Goal: Find specific page/section: Find specific page/section

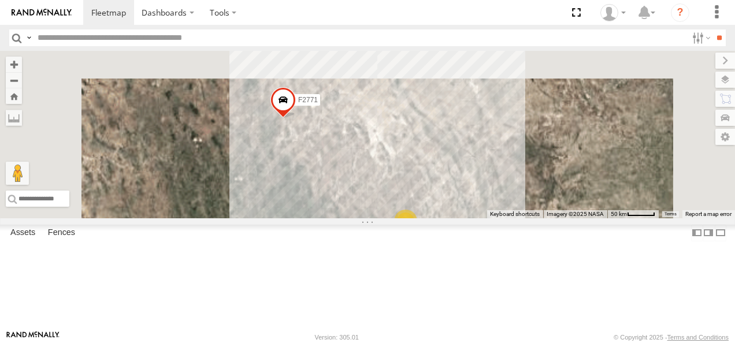
drag, startPoint x: 490, startPoint y: 112, endPoint x: 536, endPoint y: 303, distance: 197.6
click at [536, 219] on div "AN530087 015910001811580 F2771 AN539091 4 2 2 10 3 2 AN48716 2 2" at bounding box center [367, 135] width 735 height 168
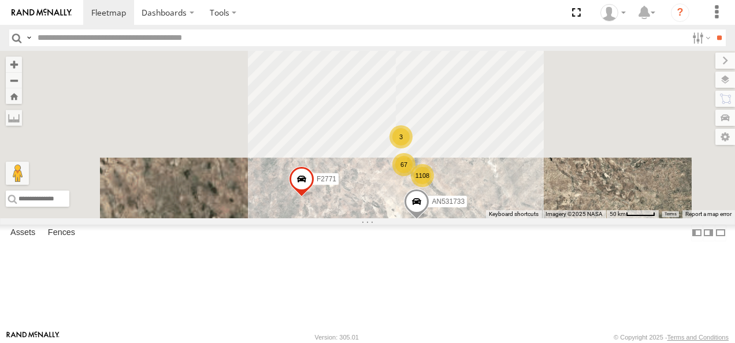
drag, startPoint x: 536, startPoint y: 199, endPoint x: 548, endPoint y: 231, distance: 33.8
click at [416, 176] on div "67" at bounding box center [404, 164] width 23 height 23
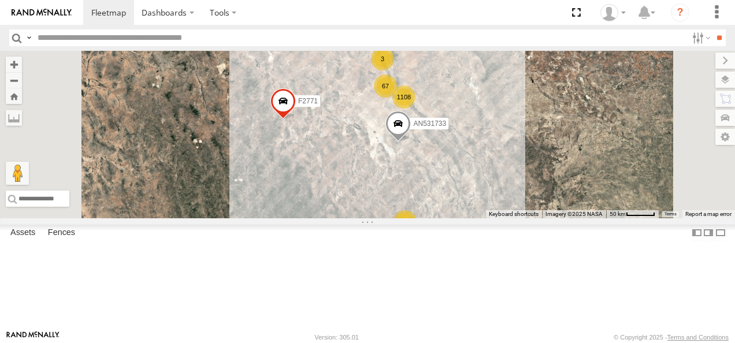
drag, startPoint x: 543, startPoint y: 223, endPoint x: 517, endPoint y: 128, distance: 98.3
click at [397, 98] on div "67" at bounding box center [385, 86] width 23 height 23
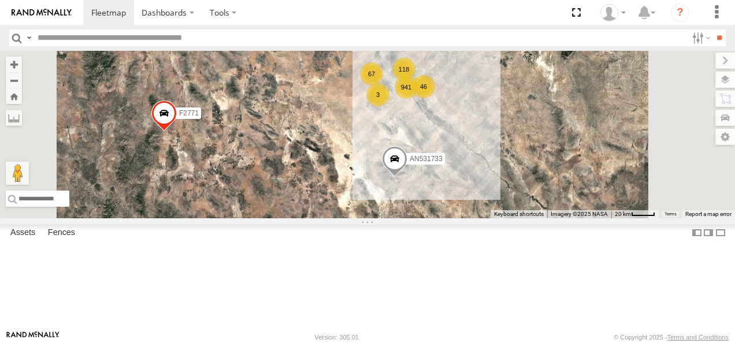
drag, startPoint x: 539, startPoint y: 157, endPoint x: 446, endPoint y: 215, distance: 109.9
click at [446, 215] on div "AN530087 015910001811580 F2771 AN539091 AN531733 941 118 67 46 3" at bounding box center [367, 135] width 735 height 168
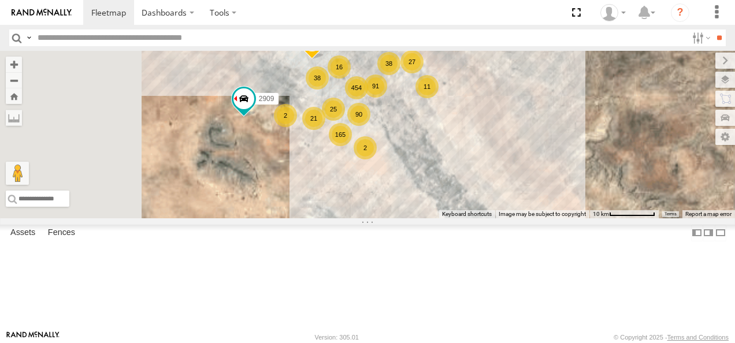
drag, startPoint x: 521, startPoint y: 134, endPoint x: 449, endPoint y: 224, distance: 115.6
click at [449, 219] on div "AN530087 015910001811580 F2771 AN539091 AN531733 2909 454 165 90 27 91 38 38 25…" at bounding box center [367, 135] width 735 height 168
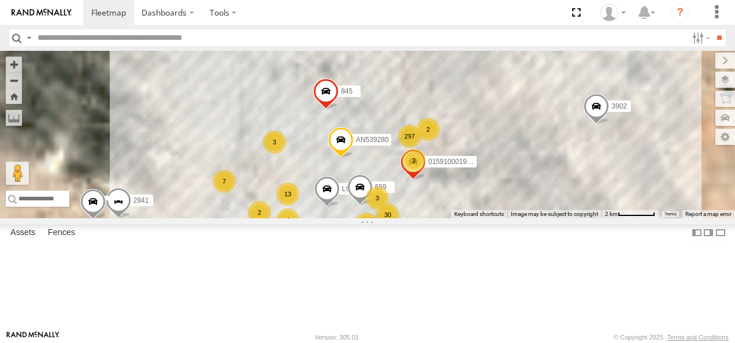
drag, startPoint x: 530, startPoint y: 121, endPoint x: 488, endPoint y: 274, distance: 158.2
click at [488, 219] on div "AN530087 015910001811580 F2771 AN539091 AN531733 2909 091 TSK9-471 845 AN531063…" at bounding box center [367, 135] width 735 height 168
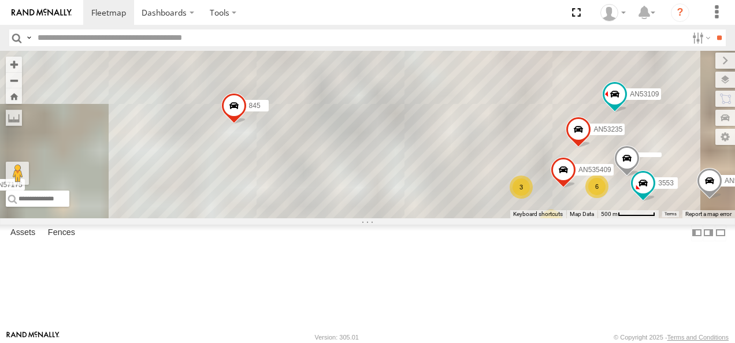
drag, startPoint x: 497, startPoint y: 135, endPoint x: 526, endPoint y: 301, distance: 168.5
click at [526, 219] on div "AN530087 015910001811580 F2771 AN539091 AN531733 2909 091 TSK9-471 845 AN531063…" at bounding box center [367, 135] width 735 height 168
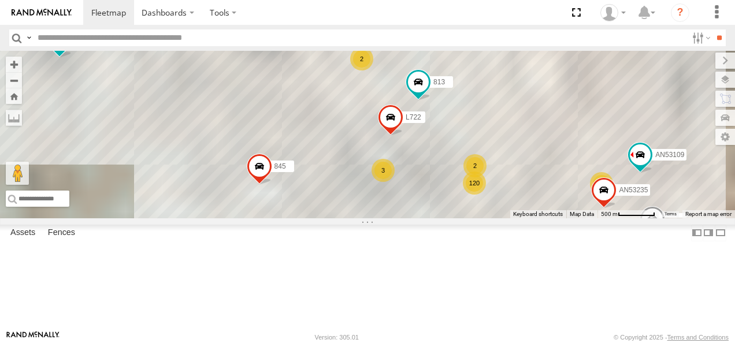
drag, startPoint x: 495, startPoint y: 173, endPoint x: 528, endPoint y: 245, distance: 78.9
click at [528, 219] on div "AN530087 015910001811580 F2771 AN539091 AN531733 2909 091 TSK9-471 845 AN531063…" at bounding box center [367, 135] width 735 height 168
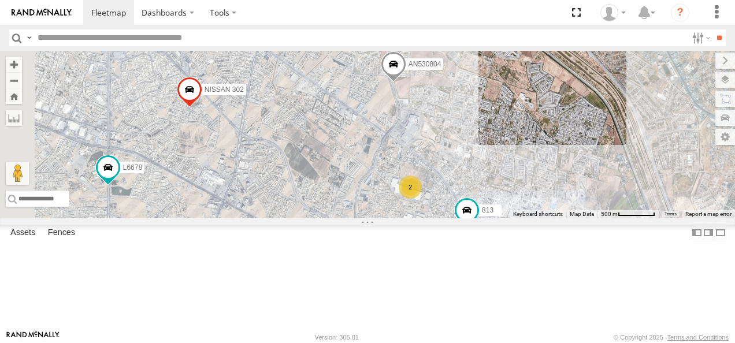
drag, startPoint x: 512, startPoint y: 171, endPoint x: 546, endPoint y: 289, distance: 122.6
click at [546, 219] on div "AN530087 015910001811580 F2771 AN539091 AN531733 2909 091 TSK9-471 845 AN531063…" at bounding box center [367, 135] width 735 height 168
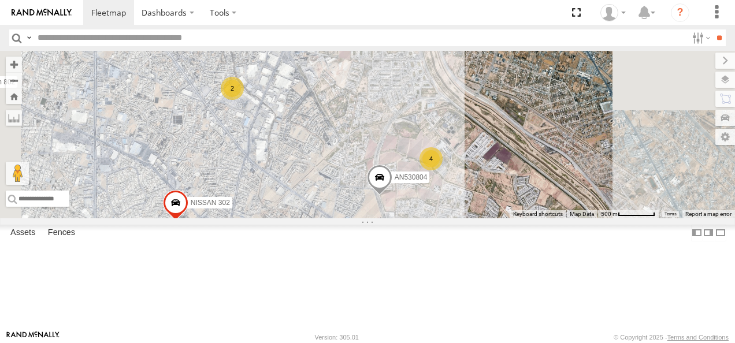
drag, startPoint x: 567, startPoint y: 155, endPoint x: 557, endPoint y: 245, distance: 90.1
click at [557, 219] on div "AN530087 015910001811580 F2771 AN539091 AN531733 2909 091 TSK9-471 845 AN531063…" at bounding box center [367, 135] width 735 height 168
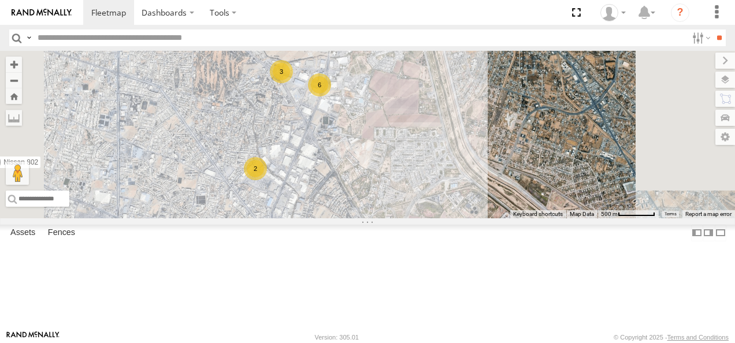
drag, startPoint x: 562, startPoint y: 148, endPoint x: 598, endPoint y: 272, distance: 129.0
click at [598, 219] on div "AN530087 015910001811580 F2771 AN539091 AN531733 2909 091 TSK9-471 845 AN531063…" at bounding box center [367, 135] width 735 height 168
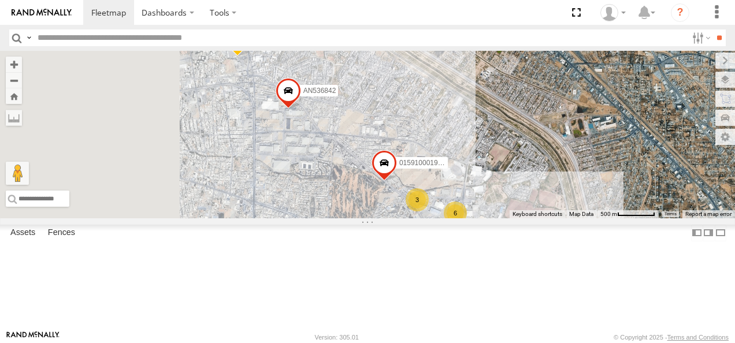
drag, startPoint x: 547, startPoint y: 191, endPoint x: 681, endPoint y: 236, distance: 141.1
click at [681, 219] on div "AN530087 015910001811580 F2771 AN539091 AN531733 2909 091 TSK9-471 845 AN531063…" at bounding box center [367, 135] width 735 height 168
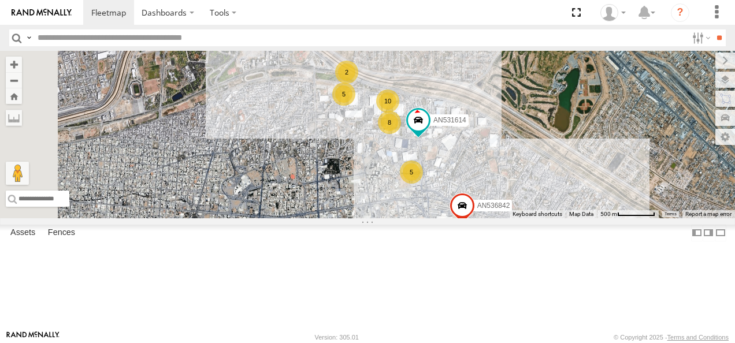
drag, startPoint x: 554, startPoint y: 141, endPoint x: 667, endPoint y: 232, distance: 145.2
click at [667, 219] on div "AN530087 015910001811580 F2771 AN539091 AN531733 2909 091 TSK9-471 845 AN531063…" at bounding box center [367, 135] width 735 height 168
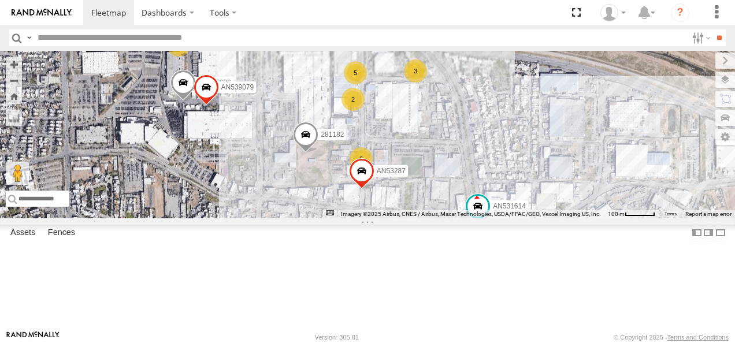
drag, startPoint x: 506, startPoint y: 126, endPoint x: 514, endPoint y: 186, distance: 60.7
click at [514, 186] on div "AN530087 015910001811580 F2771 AN539091 AN531733 2909 091 TSK9-471 845 AN531063…" at bounding box center [367, 135] width 735 height 168
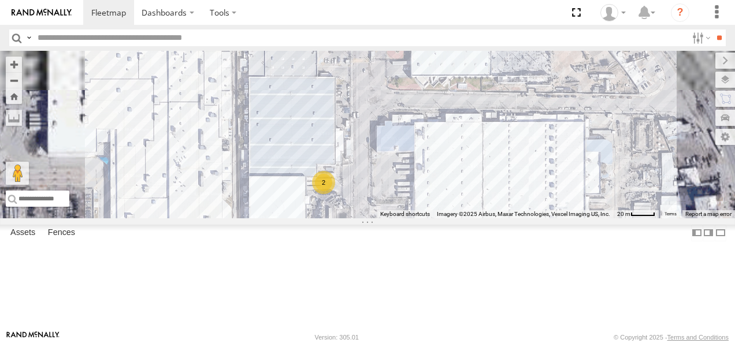
drag, startPoint x: 490, startPoint y: 84, endPoint x: 510, endPoint y: 222, distance: 139.0
click at [510, 219] on div "AN530087 015910001811580 F2771 AN539091 AN531733 2909 091 TSK9-471 845 AN531063…" at bounding box center [367, 135] width 735 height 168
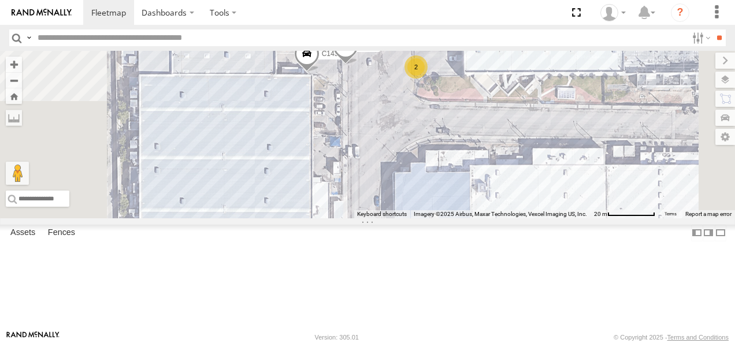
drag, startPoint x: 516, startPoint y: 143, endPoint x: 519, endPoint y: 172, distance: 29.0
click at [519, 172] on div "AN530087 015910001811580 F2771 AN539091 AN531733 2909 091 TSK9-471 845 AN531063…" at bounding box center [367, 135] width 735 height 168
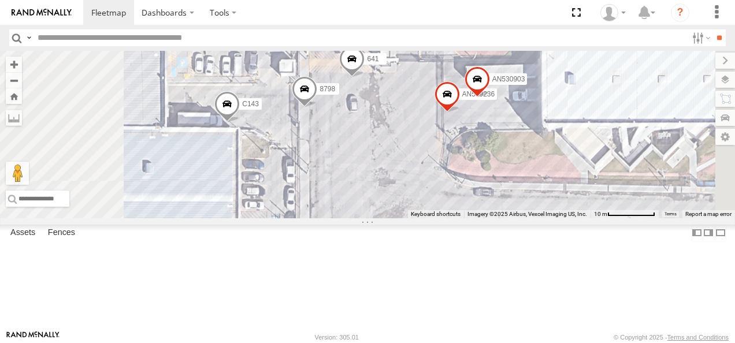
drag, startPoint x: 520, startPoint y: 127, endPoint x: 509, endPoint y: 205, distance: 78.9
click at [509, 205] on div "AN530087 015910001811580 F2771 AN539091 AN531733 2909 091 TSK9-471 845 AN531063…" at bounding box center [367, 135] width 735 height 168
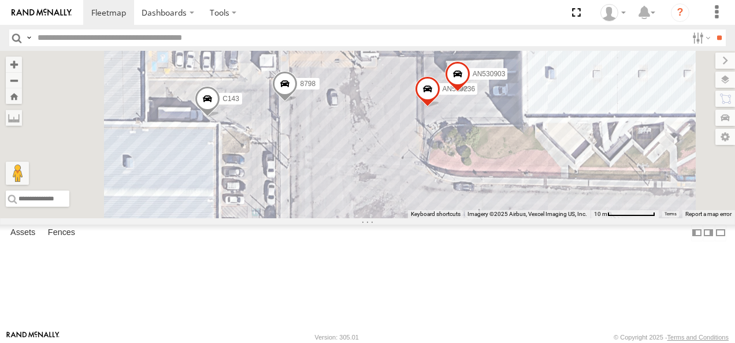
click at [666, 142] on div "C143 AN539236 AN534662 AN530903 8798" at bounding box center [367, 135] width 735 height 168
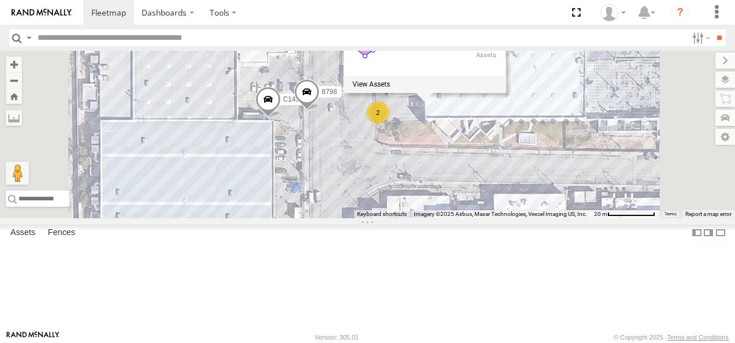
click at [543, 197] on div "C143 AN534662 8798 2 FLEXTRONICS NORTE 7" at bounding box center [367, 135] width 735 height 168
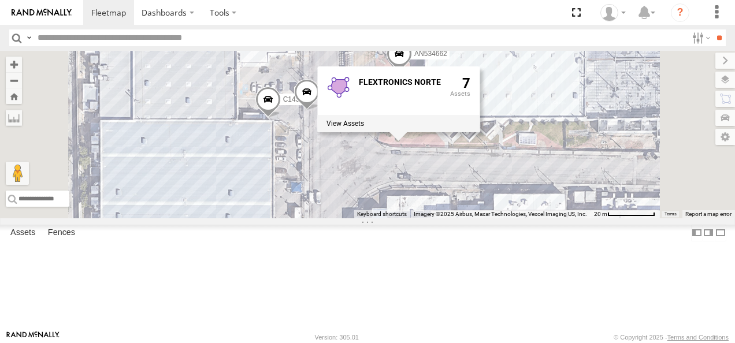
click at [505, 209] on div "C143 AN534662 8798 2 FLEXTRONICS NORTE 7" at bounding box center [367, 135] width 735 height 168
click at [619, 88] on div "C143 AN534662 8798 2 FLEXTRONICS NORTE 7" at bounding box center [367, 135] width 735 height 168
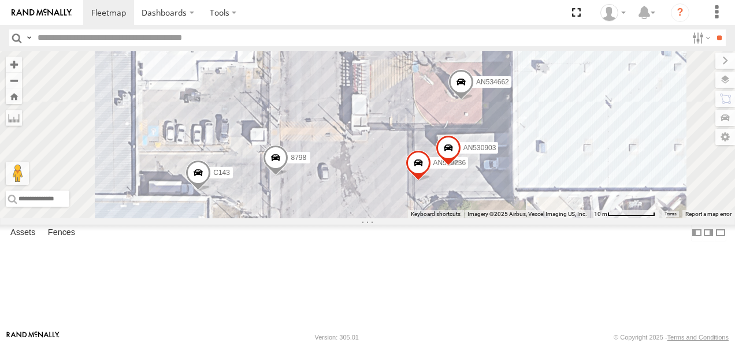
drag, startPoint x: 487, startPoint y: 173, endPoint x: 505, endPoint y: 282, distance: 110.1
click at [505, 219] on div "C143 AN534662 8798 AN539236 AN530903 FLEXTRONICS NORTE 7" at bounding box center [367, 135] width 735 height 168
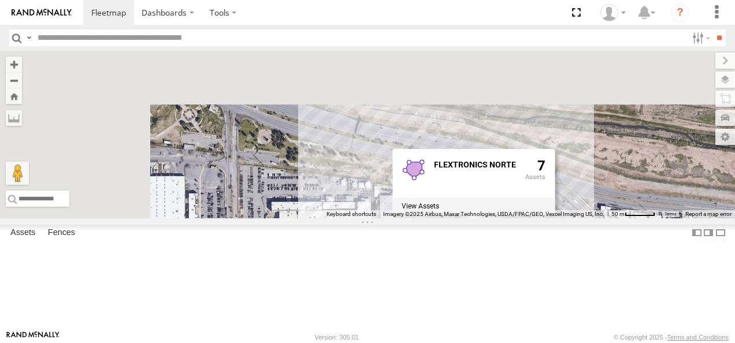
drag, startPoint x: 400, startPoint y: 184, endPoint x: 514, endPoint y: 265, distance: 140.5
click at [514, 219] on div "2 3 4 2 FLEXTRONICS NORTE 7" at bounding box center [367, 135] width 735 height 168
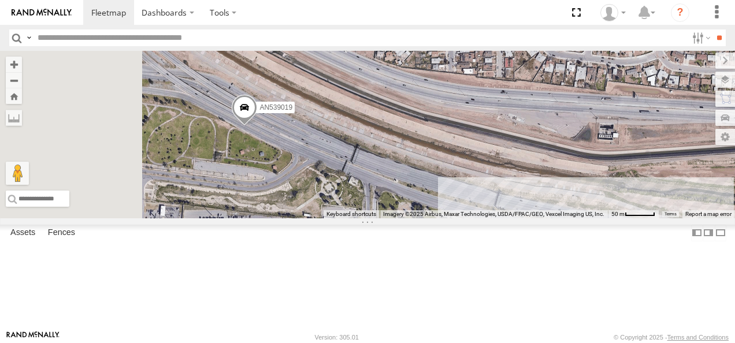
drag, startPoint x: 440, startPoint y: 216, endPoint x: 558, endPoint y: 268, distance: 128.7
click at [558, 219] on div "2 3 4 2 AN539019 FLEXTRONICS NORTE 7" at bounding box center [367, 135] width 735 height 168
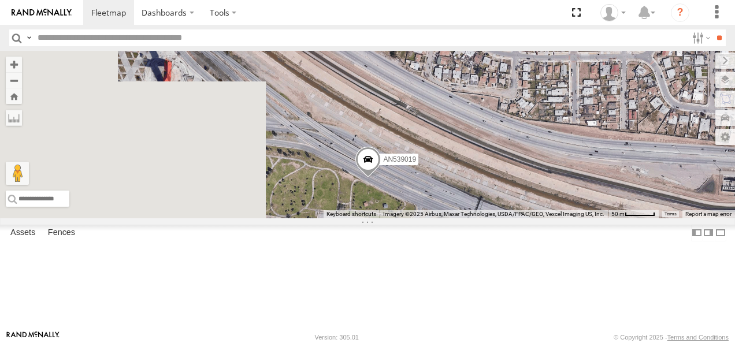
drag, startPoint x: 467, startPoint y: 232, endPoint x: 576, endPoint y: 278, distance: 118.4
click at [575, 219] on div "2 3 4 2 AN539019 2 FLEXTRONICS NORTE 7" at bounding box center [367, 135] width 735 height 168
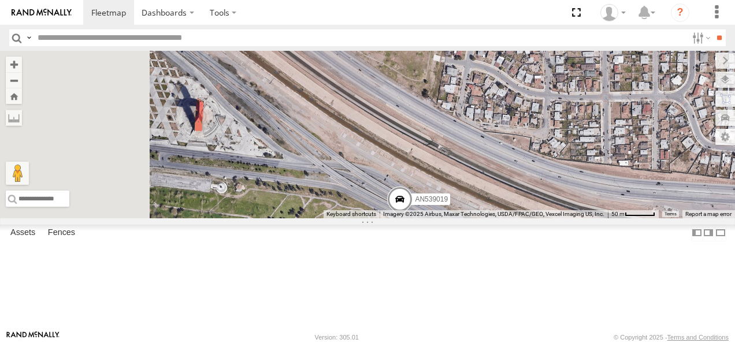
drag, startPoint x: 459, startPoint y: 213, endPoint x: 523, endPoint y: 286, distance: 96.3
click at [523, 219] on div "2 3 4 2 AN539019 2 FLEXTRONICS NORTE 7" at bounding box center [367, 135] width 735 height 168
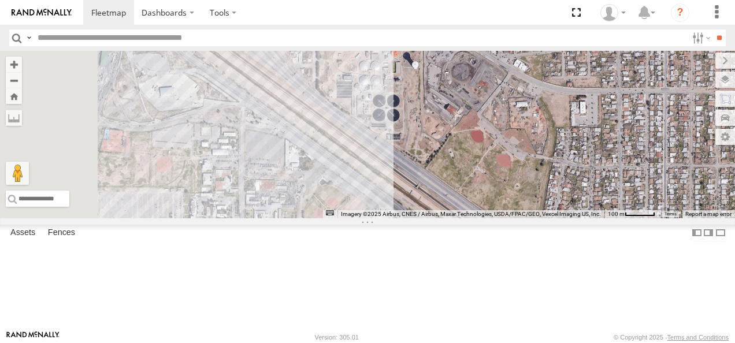
drag, startPoint x: 440, startPoint y: 209, endPoint x: 580, endPoint y: 282, distance: 157.5
click at [580, 219] on div "AN539019 FLEXTRONICS NORTE 7" at bounding box center [367, 135] width 735 height 168
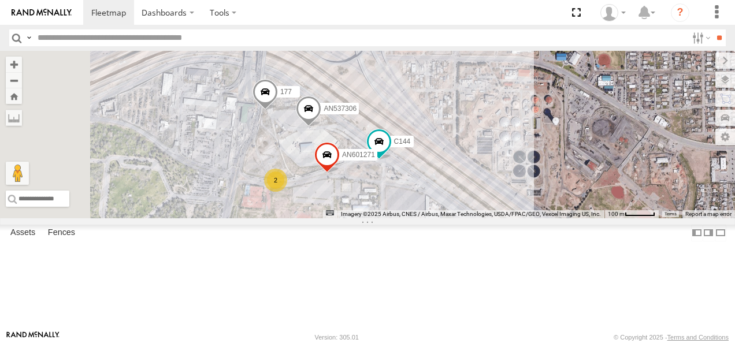
drag, startPoint x: 439, startPoint y: 228, endPoint x: 542, endPoint y: 279, distance: 114.0
click at [542, 219] on div "AN539019 2 AN601271 C144 177 AN537306 FLEXTRONICS NORTE 7" at bounding box center [367, 135] width 735 height 168
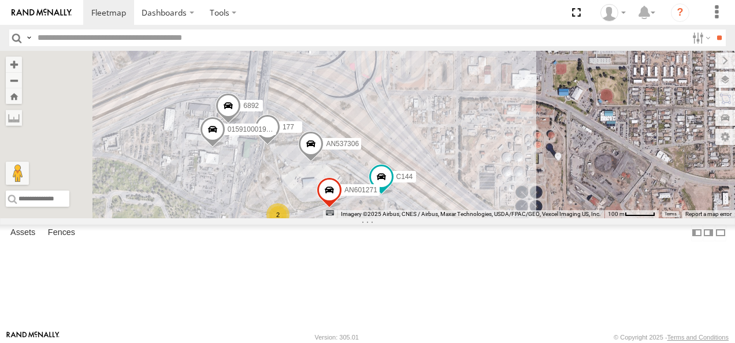
drag, startPoint x: 426, startPoint y: 240, endPoint x: 425, endPoint y: 277, distance: 37.0
click at [290, 227] on div "2" at bounding box center [277, 214] width 23 height 23
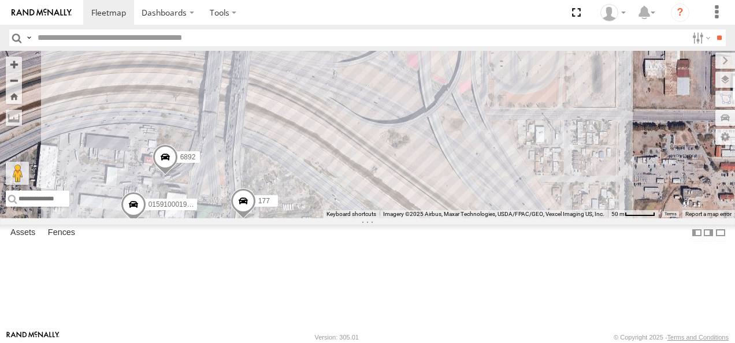
drag, startPoint x: 452, startPoint y: 153, endPoint x: 454, endPoint y: 254, distance: 100.6
click at [454, 219] on div "AN539019 AN601271 C144 177 AN537306 6892 639 015910001986465 AN601523 AN532625 …" at bounding box center [367, 135] width 735 height 168
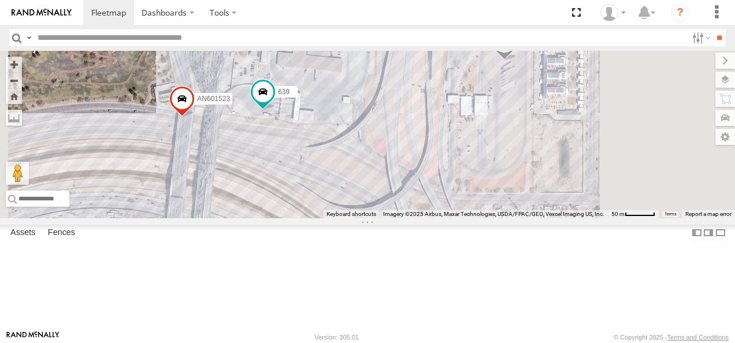
drag, startPoint x: 451, startPoint y: 195, endPoint x: 464, endPoint y: 183, distance: 17.6
click at [461, 187] on div "AN539019 AN601271 C144 177 AN537306 6892 639 015910001986465 AN601523 AN532625 …" at bounding box center [367, 135] width 735 height 168
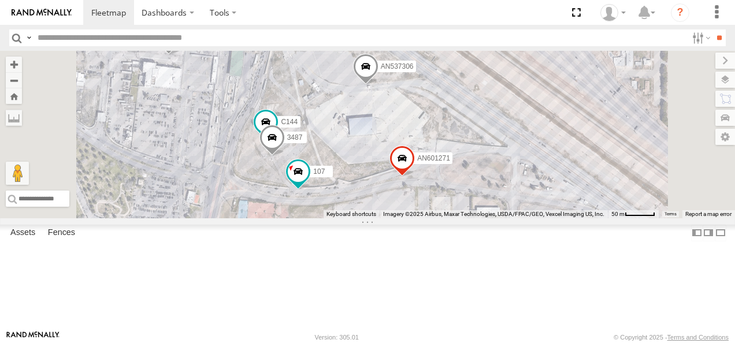
drag, startPoint x: 482, startPoint y: 223, endPoint x: 450, endPoint y: 94, distance: 132.8
click at [450, 95] on div "AN539019 AN601271 C144 177 AN537306 6892 639 015910001986465 AN601523 AN532625 …" at bounding box center [367, 135] width 735 height 168
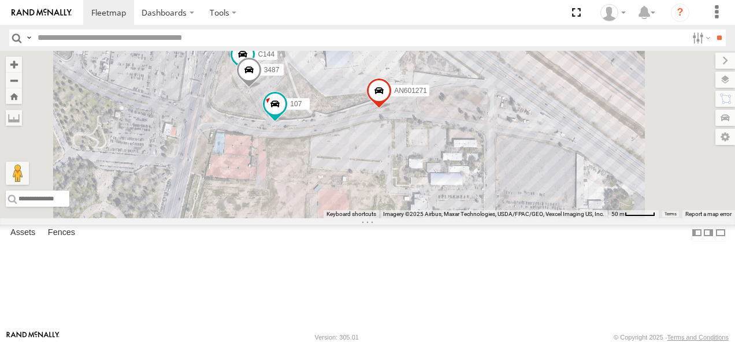
drag, startPoint x: 519, startPoint y: 193, endPoint x: 408, endPoint y: 176, distance: 112.2
click at [413, 177] on div "AN539019 AN601271 C144 177 AN537306 6892 639 015910001986465 AN601523 AN532625 …" at bounding box center [367, 135] width 735 height 168
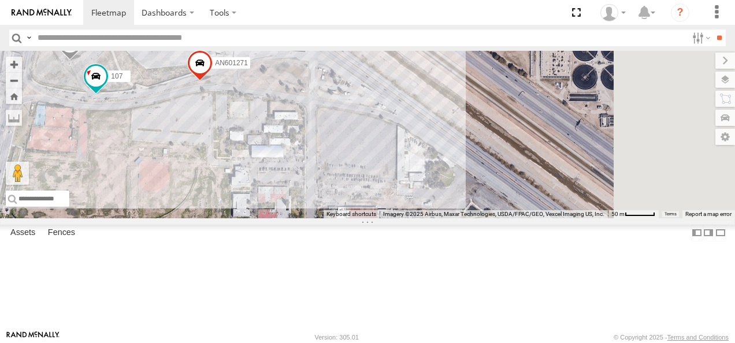
drag, startPoint x: 514, startPoint y: 206, endPoint x: 328, endPoint y: 184, distance: 188.0
click at [362, 187] on div "AN539019 AN601271 C144 177 AN537306 6892 639 015910001986465 AN601523 AN532625 …" at bounding box center [367, 135] width 735 height 168
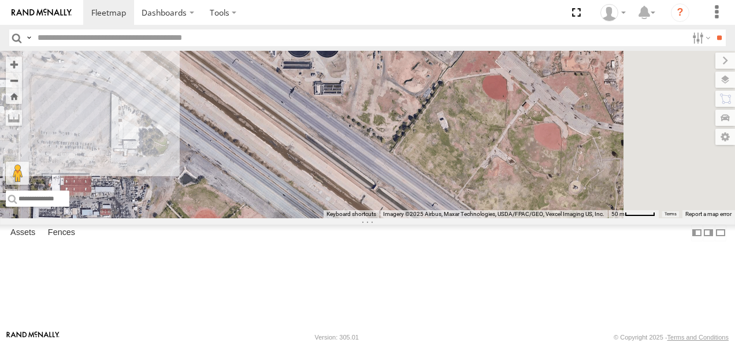
drag, startPoint x: 512, startPoint y: 236, endPoint x: 456, endPoint y: 126, distance: 123.1
click at [457, 128] on div "AN539019 AN601271 C144 177 AN537306 6892 639 015910001986465 AN601523 AN532625 …" at bounding box center [367, 135] width 735 height 168
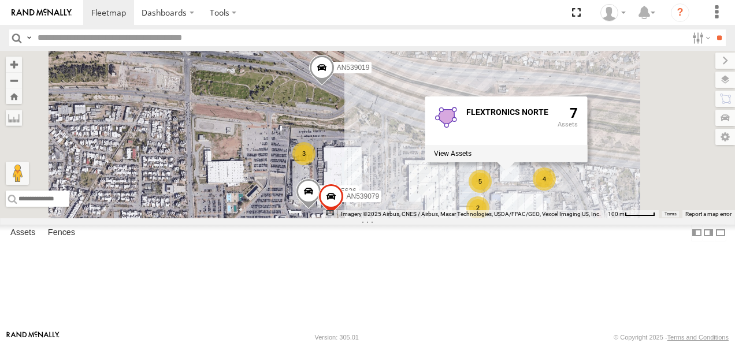
drag, startPoint x: 488, startPoint y: 190, endPoint x: 412, endPoint y: 140, distance: 91.1
click at [422, 145] on div "AN539019 AN601271 C144 177 AN537306 6892 639 015910001986465 AN601523 AN532625 …" at bounding box center [367, 135] width 735 height 168
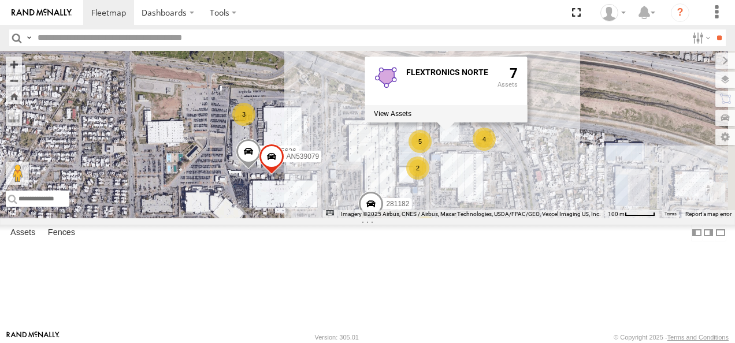
drag, startPoint x: 472, startPoint y: 150, endPoint x: 416, endPoint y: 121, distance: 62.6
click at [416, 121] on div "AN539019 AN601271 C144 177 AN537306 6892 639 015910001986465 AN601523 AN532625 …" at bounding box center [367, 135] width 735 height 168
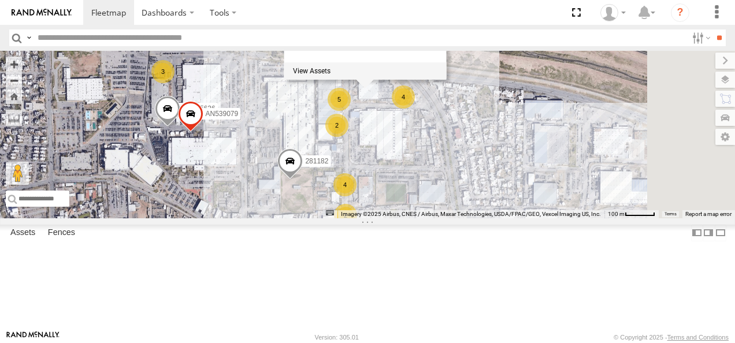
drag, startPoint x: 486, startPoint y: 177, endPoint x: 386, endPoint y: 134, distance: 109.5
click at [392, 136] on div "AN539019 AN601271 C144 177 AN537306 6892 639 015910001986465 AN601523 AN532625 …" at bounding box center [367, 135] width 735 height 168
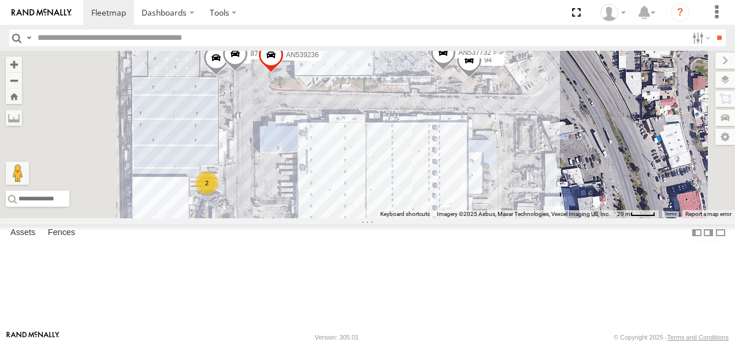
drag, startPoint x: 394, startPoint y: 124, endPoint x: 448, endPoint y: 217, distance: 108.0
click at [448, 217] on div "AN539019 AN601271 C144 177 AN537306 6892 639 015910001986465 AN601523 AN532625 …" at bounding box center [367, 135] width 735 height 168
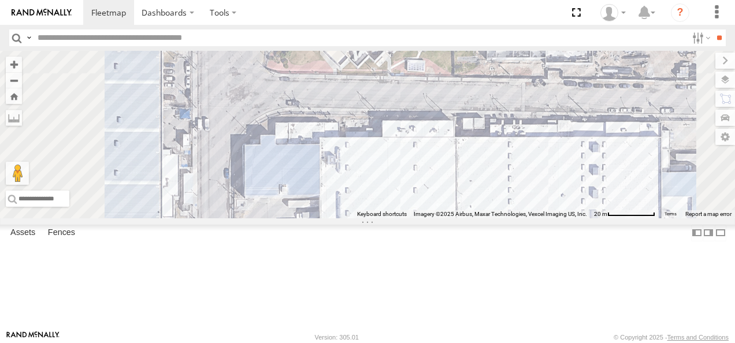
drag, startPoint x: 467, startPoint y: 103, endPoint x: 473, endPoint y: 97, distance: 8.2
click at [472, 98] on div "AN539019 AN601271 C144 177 AN537306 6892 639 015910001986465 AN601523 AN532625 …" at bounding box center [367, 135] width 735 height 168
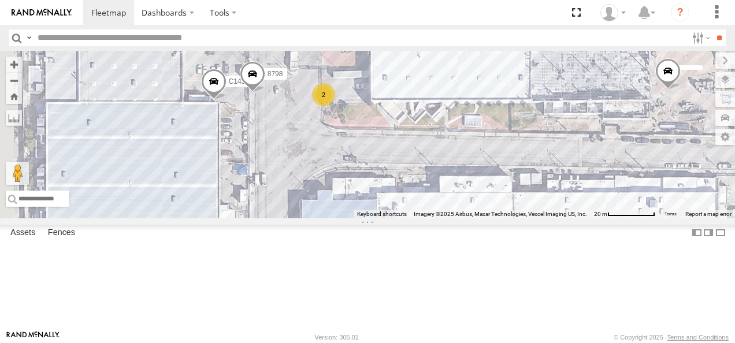
drag, startPoint x: 442, startPoint y: 140, endPoint x: 491, endPoint y: 208, distance: 83.1
click at [491, 208] on div "AN539019 AN601271 C144 177 AN537306 6892 639 015910001986465 AN601523 AN532625 …" at bounding box center [367, 135] width 735 height 168
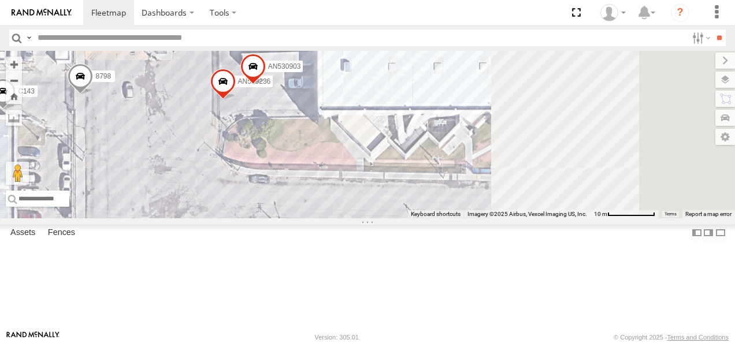
drag, startPoint x: 528, startPoint y: 182, endPoint x: 286, endPoint y: 217, distance: 244.7
click at [325, 219] on div "AN539019 AN601271 C144 177 AN537306 6892 639 015910001986465 AN601523 AN532625 …" at bounding box center [367, 135] width 735 height 168
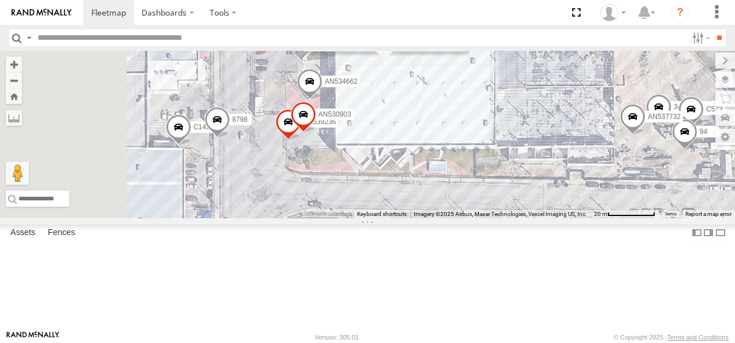
drag, startPoint x: 367, startPoint y: 186, endPoint x: 609, endPoint y: 181, distance: 242.3
click at [618, 181] on div "AN539019 AN601271 C144 177 AN537306 6892 639 015910001986465 AN601523 AN532625 …" at bounding box center [367, 135] width 735 height 168
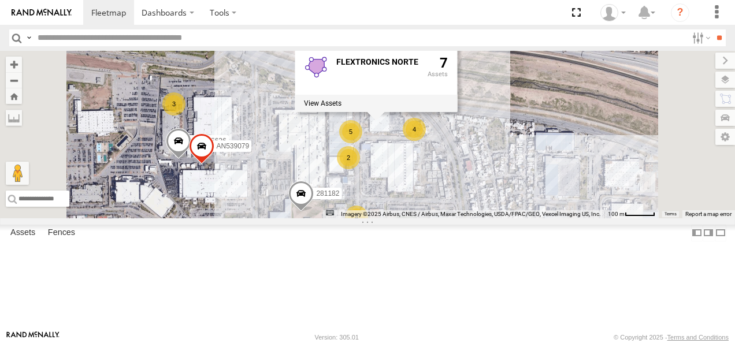
click at [624, 102] on div "AN539019 AN601271 C144 177 AN537306 6892 639 015910001986465 AN601523 AN532625 …" at bounding box center [367, 135] width 735 height 168
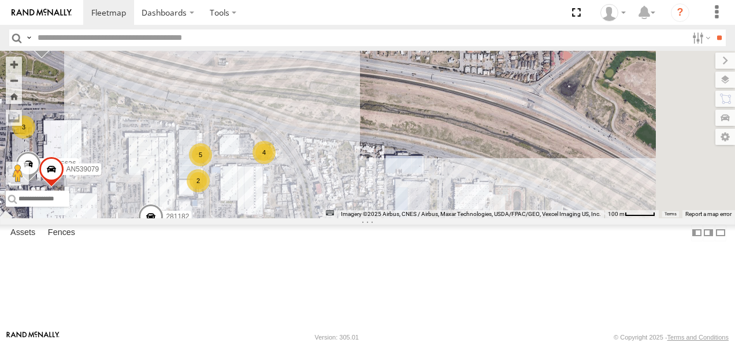
drag, startPoint x: 599, startPoint y: 177, endPoint x: 407, endPoint y: 134, distance: 197.3
click at [409, 136] on div "AN539019 AN601271 C144 177 AN537306 6892 639 015910001986465 AN601523 AN532625 …" at bounding box center [367, 135] width 735 height 168
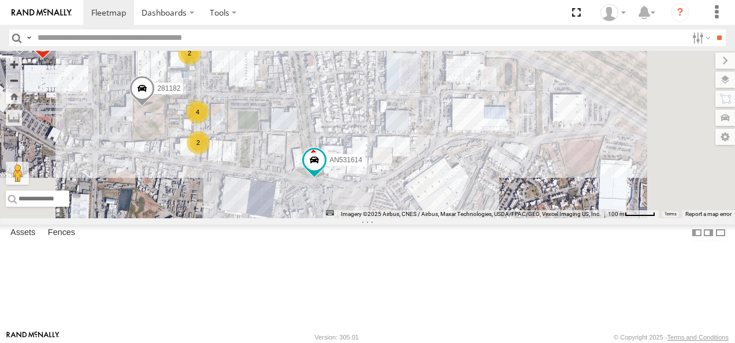
drag, startPoint x: 599, startPoint y: 202, endPoint x: 637, endPoint y: 149, distance: 65.1
click at [637, 149] on div "AN539019 AN601271 C144 177 AN537306 6892 639 015910001986465 AN601523 AN532625 …" at bounding box center [367, 135] width 735 height 168
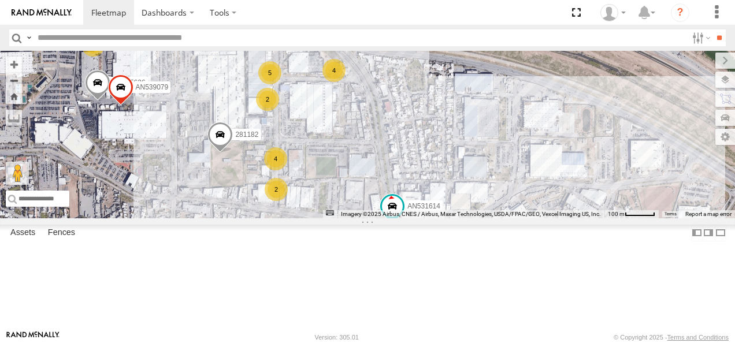
drag, startPoint x: 452, startPoint y: 170, endPoint x: 583, endPoint y: 241, distance: 148.7
click at [580, 219] on div "AN539019 AN601271 C144 177 AN537306 6892 639 015910001986465 AN601523 AN532625 …" at bounding box center [367, 135] width 735 height 168
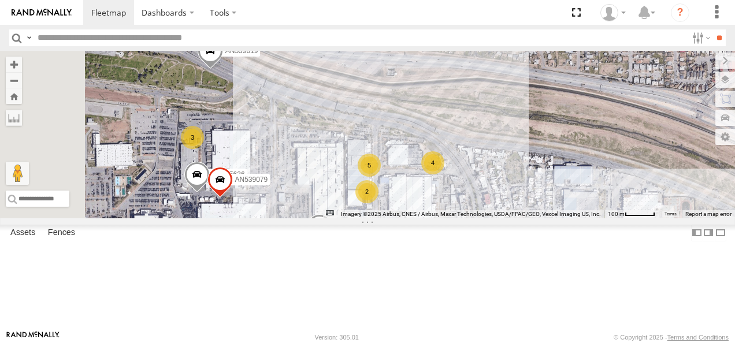
drag, startPoint x: 479, startPoint y: 175, endPoint x: 478, endPoint y: 234, distance: 59.0
click at [478, 219] on div "AN539019 AN601271 C144 177 AN537306 6892 639 015910001986465 AN601523 AN532625 …" at bounding box center [367, 135] width 735 height 168
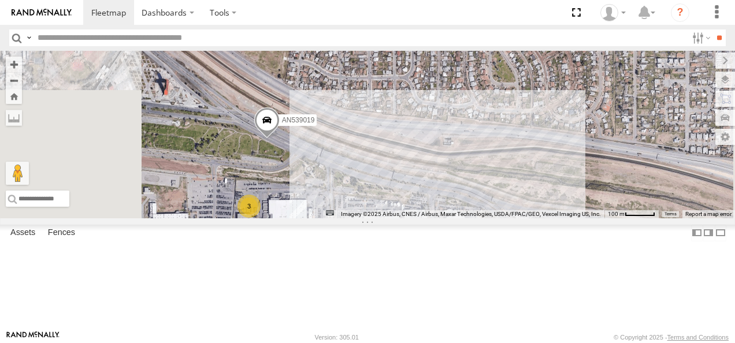
drag, startPoint x: 434, startPoint y: 185, endPoint x: 495, endPoint y: 248, distance: 87.5
click at [495, 219] on div "AN539019 AN601271 C144 177 AN537306 6892 639 015910001986465 AN601523 AN532625 …" at bounding box center [367, 135] width 735 height 168
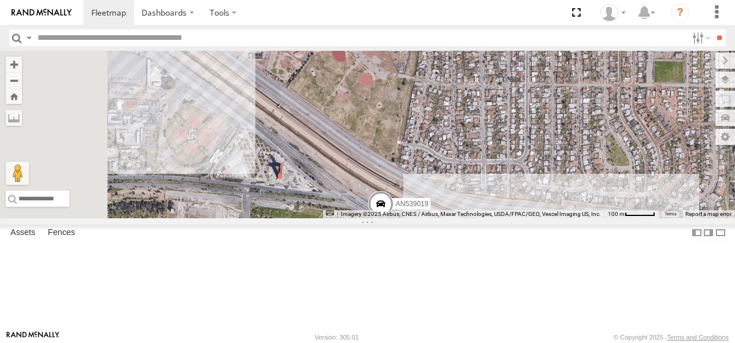
drag, startPoint x: 417, startPoint y: 213, endPoint x: 495, endPoint y: 277, distance: 101.0
click at [495, 219] on div "AN539019 AN601271 C144 177 AN537306 6892 639 015910001986465 AN601523 AN532625 …" at bounding box center [367, 135] width 735 height 168
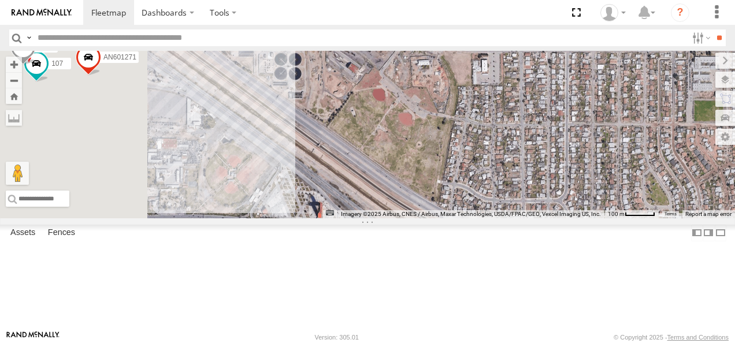
drag, startPoint x: 412, startPoint y: 240, endPoint x: 473, endPoint y: 294, distance: 82.0
click at [473, 219] on div "AN539019 AN601271 C144 177 AN537306 6892 639 015910001986465 AN601523 AN532625 …" at bounding box center [367, 135] width 735 height 168
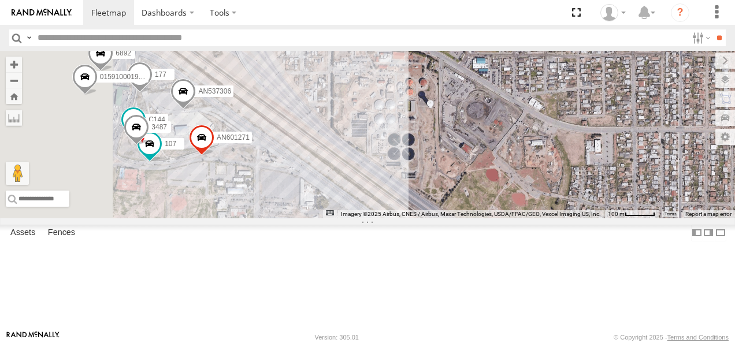
drag, startPoint x: 422, startPoint y: 238, endPoint x: 460, endPoint y: 258, distance: 42.7
click at [460, 219] on div "AN539019 AN601271 C144 177 AN537306 6892 639 015910001986465 AN601523 AN532625 …" at bounding box center [367, 135] width 735 height 168
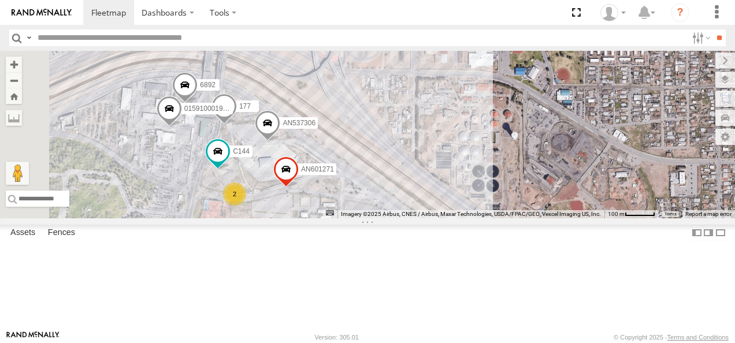
drag, startPoint x: 436, startPoint y: 251, endPoint x: 512, endPoint y: 267, distance: 77.9
click at [512, 219] on div "AN539019 AN601271 C144 177 AN537306 6892 639 015910001986465 AN601523 AN532625 …" at bounding box center [367, 135] width 735 height 168
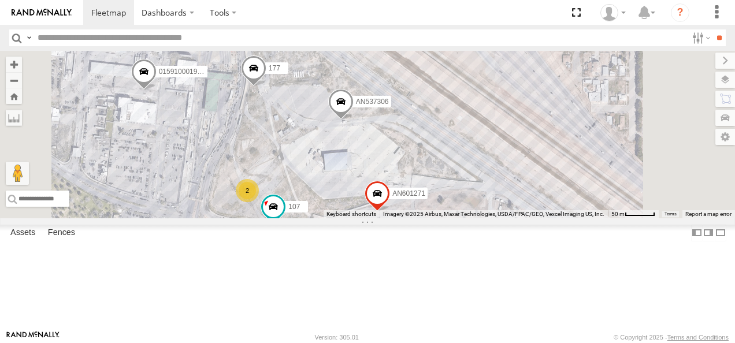
drag, startPoint x: 438, startPoint y: 215, endPoint x: 446, endPoint y: 179, distance: 36.9
click at [446, 179] on div "AN539019 AN601271 177 AN537306 6892 639 015910001986465 AN601523 AN532625 28118…" at bounding box center [367, 135] width 735 height 168
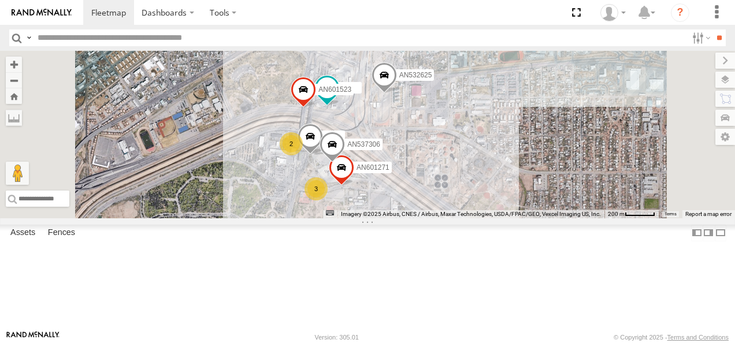
drag, startPoint x: 470, startPoint y: 138, endPoint x: 497, endPoint y: 182, distance: 51.4
click at [497, 182] on div "AN539019 AN601271 177 AN537306 639 AN601523 AN532625 281182 AN531614 AN535636 A…" at bounding box center [367, 135] width 735 height 168
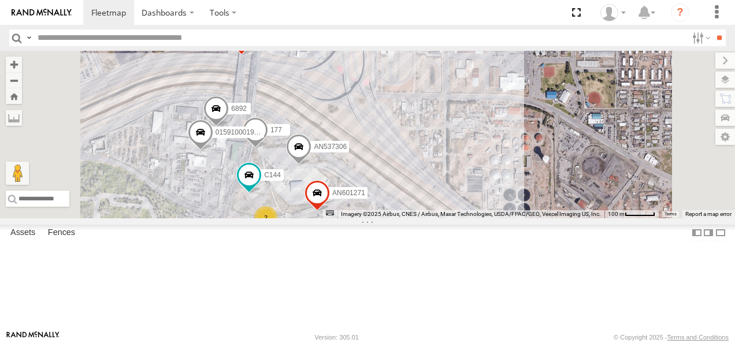
drag, startPoint x: 442, startPoint y: 187, endPoint x: 428, endPoint y: 139, distance: 50.5
click at [428, 139] on div "AN539019 AN601271 177 AN537306 639 AN601523 AN532625 281182 AN531614 AN535636 A…" at bounding box center [367, 135] width 735 height 168
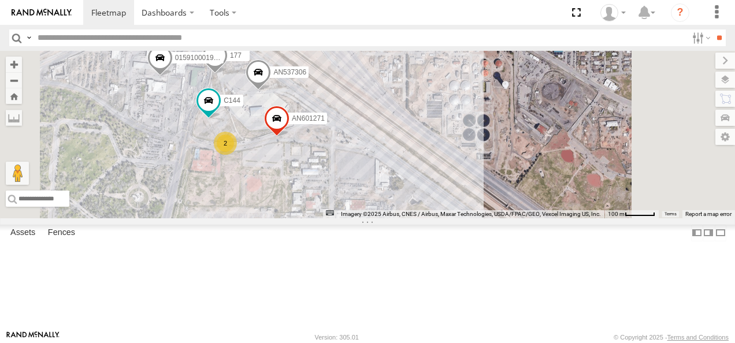
drag, startPoint x: 505, startPoint y: 200, endPoint x: 462, endPoint y: 123, distance: 87.7
click at [462, 123] on div "AN539019 AN601271 177 AN537306 639 AN601523 AN532625 281182 AN531614 AN535636 A…" at bounding box center [367, 135] width 735 height 168
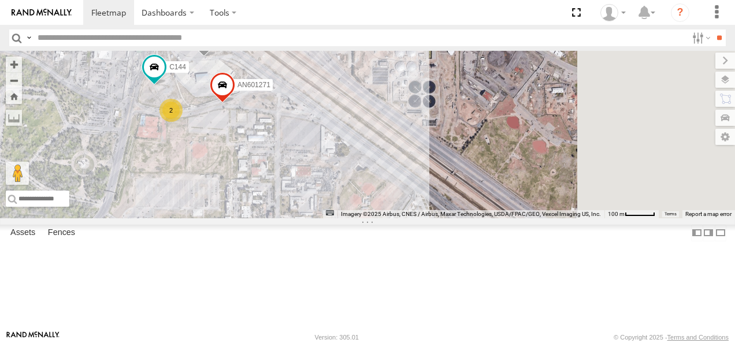
drag, startPoint x: 508, startPoint y: 195, endPoint x: 389, endPoint y: 119, distance: 140.9
click at [397, 123] on div "AN539019 AN601271 177 AN537306 639 AN601523 AN532625 281182 AN531614 AN535636 A…" at bounding box center [367, 135] width 735 height 168
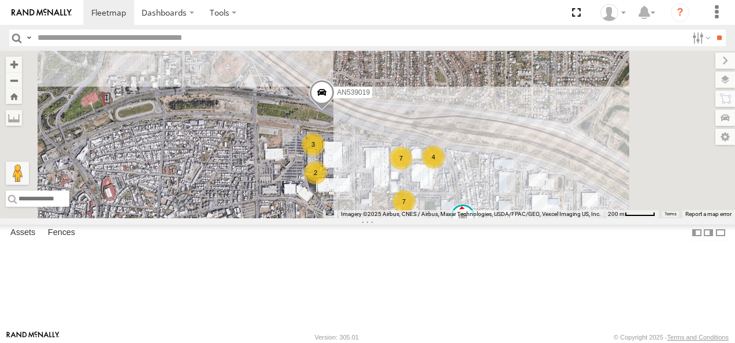
drag, startPoint x: 482, startPoint y: 193, endPoint x: 420, endPoint y: 124, distance: 93.3
click at [420, 124] on div "AN539019 AN601271 AN537306 639 AN601523 AN532625 AN531614 7 2 2 2 4 3 7 2" at bounding box center [367, 135] width 735 height 168
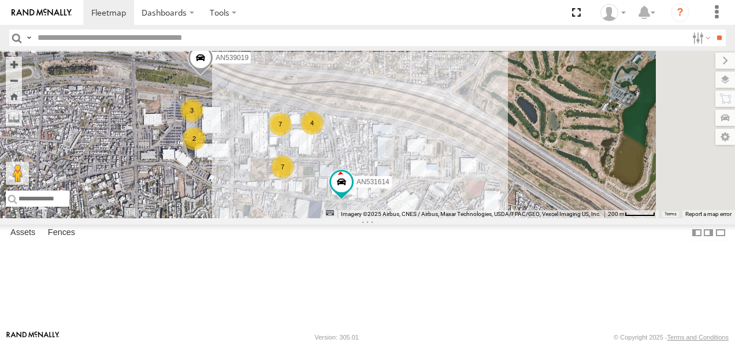
drag, startPoint x: 467, startPoint y: 161, endPoint x: 365, endPoint y: 152, distance: 102.2
click at [365, 152] on div "AN539019 AN601271 AN537306 639 AN601523 AN532625 AN531614 7 2 2 2 4 3 7 2 4 JLC…" at bounding box center [367, 135] width 735 height 168
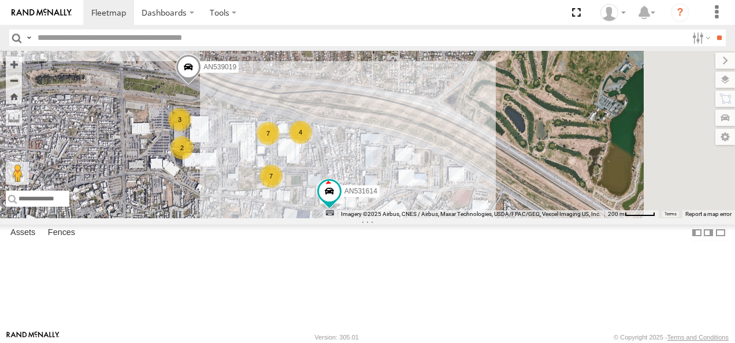
drag, startPoint x: 457, startPoint y: 193, endPoint x: 452, endPoint y: 199, distance: 8.2
click at [312, 144] on div "4" at bounding box center [300, 132] width 23 height 23
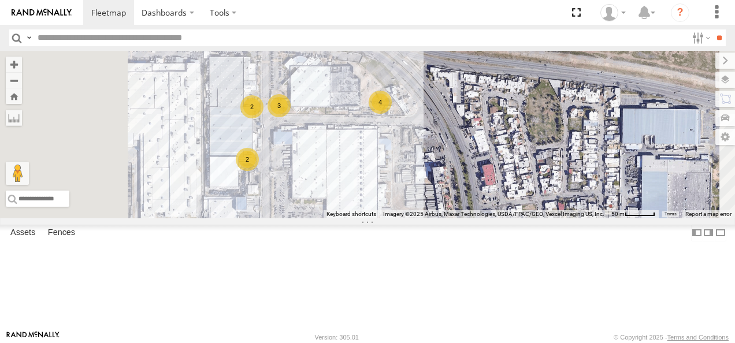
drag, startPoint x: 412, startPoint y: 176, endPoint x: 509, endPoint y: 155, distance: 99.3
click at [509, 155] on div "2 3 4 2" at bounding box center [367, 135] width 735 height 168
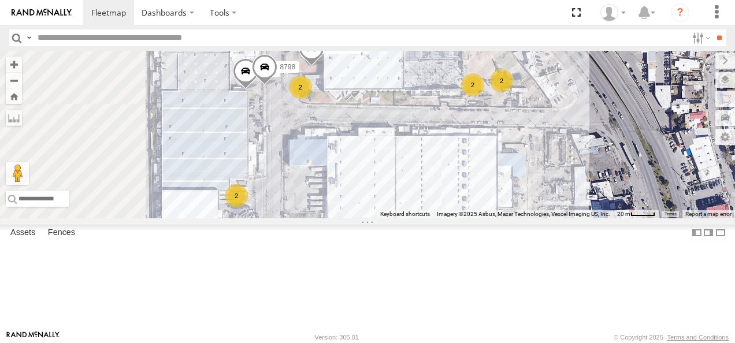
drag, startPoint x: 455, startPoint y: 149, endPoint x: 530, endPoint y: 165, distance: 76.3
click at [530, 165] on div "AN532111 C143 2 AN534662 2 2 2 8798" at bounding box center [367, 135] width 735 height 168
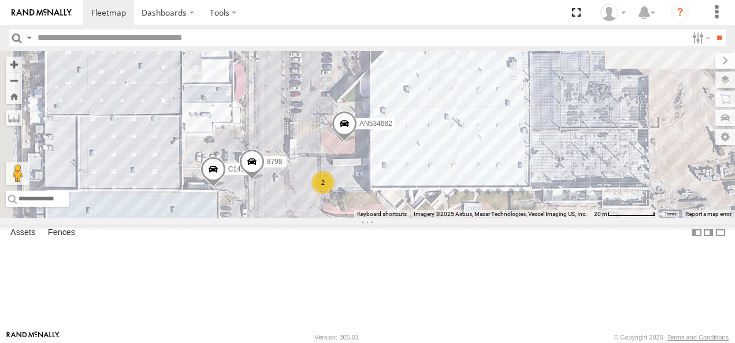
drag, startPoint x: 476, startPoint y: 150, endPoint x: 502, endPoint y: 251, distance: 103.9
click at [503, 219] on div "AN532111 C143 AN534662 8798 2" at bounding box center [367, 135] width 735 height 168
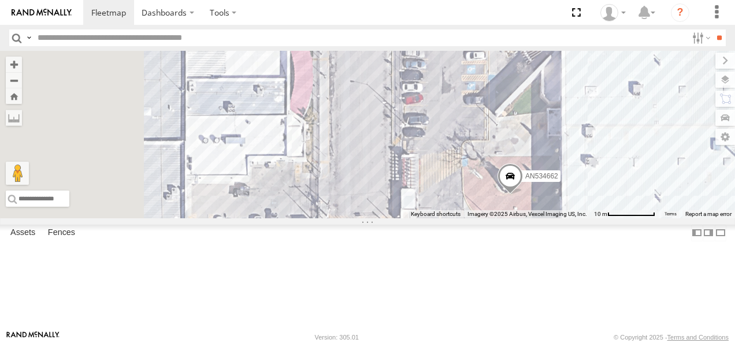
drag, startPoint x: 412, startPoint y: 202, endPoint x: 589, endPoint y: 274, distance: 190.9
click at [594, 219] on div "AN532111 C143 AN534662 8798 AN539236 AN530903" at bounding box center [367, 135] width 735 height 168
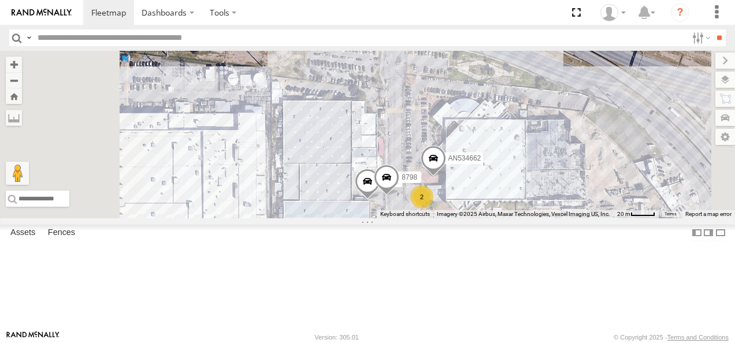
drag, startPoint x: 571, startPoint y: 202, endPoint x: 530, endPoint y: 160, distance: 58.9
click at [531, 160] on div "AN532111 C143 AN534662 8798 2" at bounding box center [367, 135] width 735 height 168
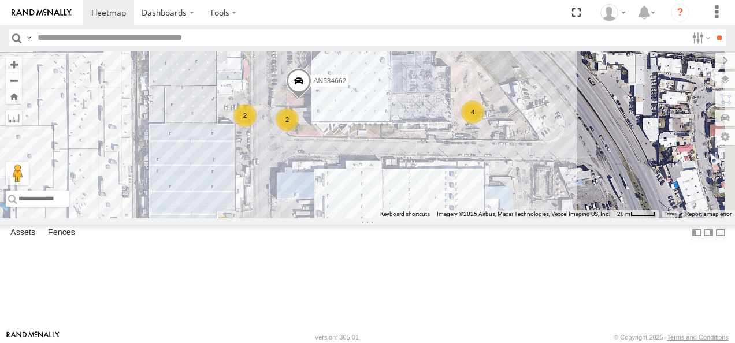
drag, startPoint x: 534, startPoint y: 250, endPoint x: 414, endPoint y: 190, distance: 133.9
click at [414, 190] on div "AN532111 2 2 AN534662 4 2" at bounding box center [367, 135] width 735 height 168
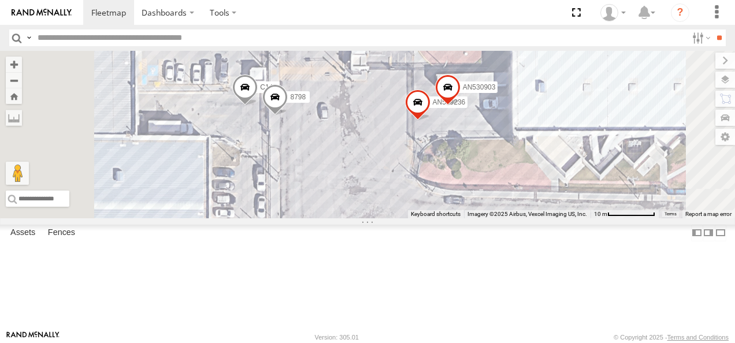
drag, startPoint x: 388, startPoint y: 171, endPoint x: 464, endPoint y: 192, distance: 78.5
click at [464, 192] on div "AN532111 AN534662 C143 AN539236 AN530903 8798" at bounding box center [367, 135] width 735 height 168
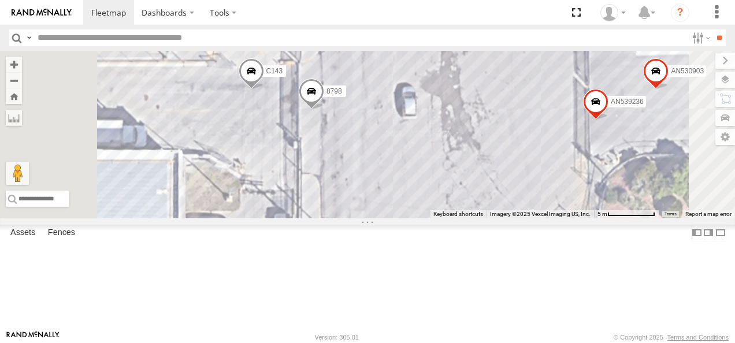
drag, startPoint x: 434, startPoint y: 176, endPoint x: 517, endPoint y: 185, distance: 84.3
click at [517, 185] on div "AN532111 AN534662 C143 AN539236 AN530903 8798" at bounding box center [367, 135] width 735 height 168
click at [140, 37] on input "text" at bounding box center [360, 37] width 654 height 17
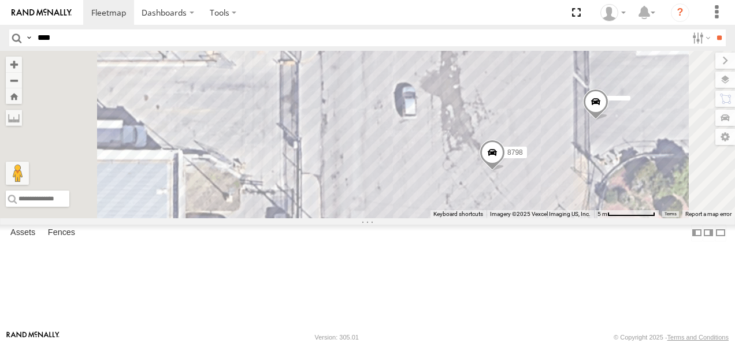
type input "****"
click at [713, 29] on input "**" at bounding box center [719, 37] width 13 height 17
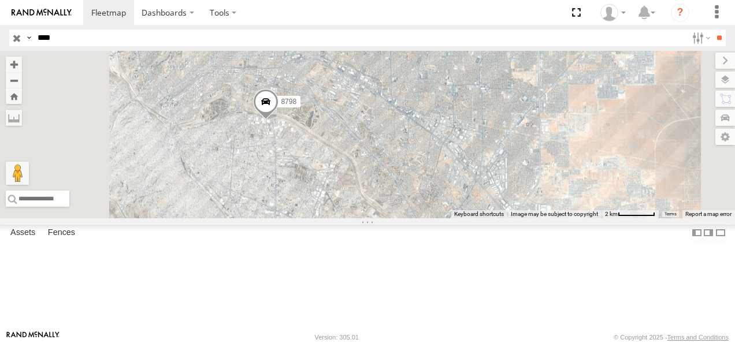
drag, startPoint x: 523, startPoint y: 116, endPoint x: 404, endPoint y: 298, distance: 217.7
click at [404, 219] on div "8798 AN538798" at bounding box center [367, 135] width 735 height 168
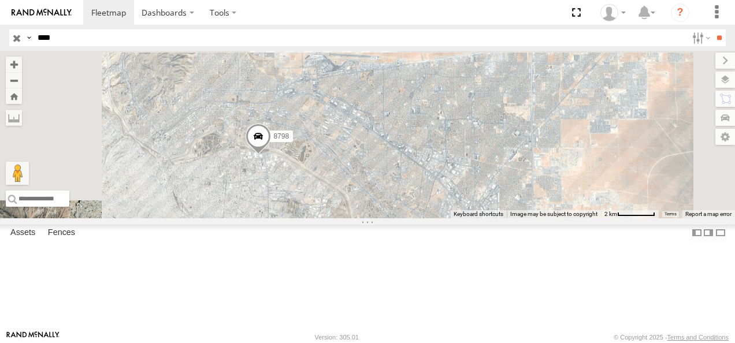
click at [0, 0] on div "8798" at bounding box center [0, 0] width 0 height 0
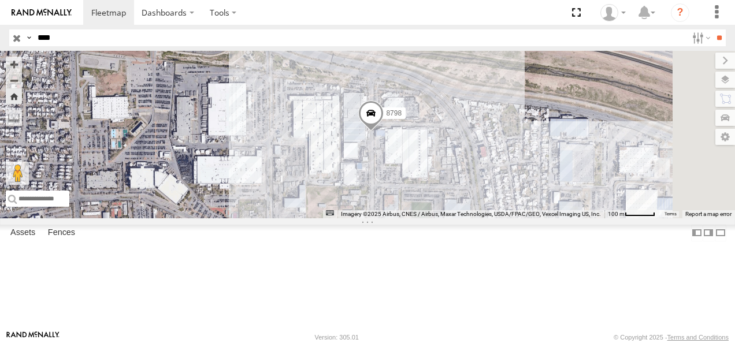
drag, startPoint x: 532, startPoint y: 257, endPoint x: 413, endPoint y: 250, distance: 119.9
click at [413, 219] on div "8798" at bounding box center [367, 135] width 735 height 168
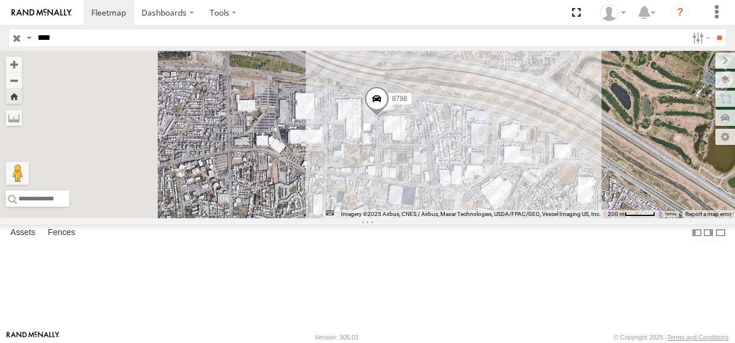
drag, startPoint x: 471, startPoint y: 199, endPoint x: 628, endPoint y: 193, distance: 157.3
click at [628, 193] on div "8798" at bounding box center [367, 135] width 735 height 168
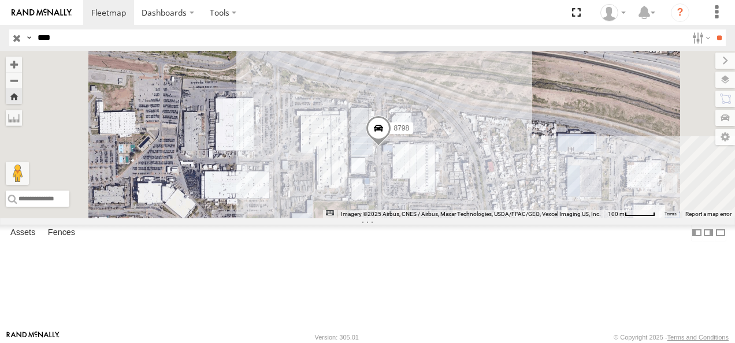
drag, startPoint x: 631, startPoint y: 170, endPoint x: 714, endPoint y: 240, distance: 108.7
click at [714, 219] on div "8798" at bounding box center [367, 135] width 735 height 168
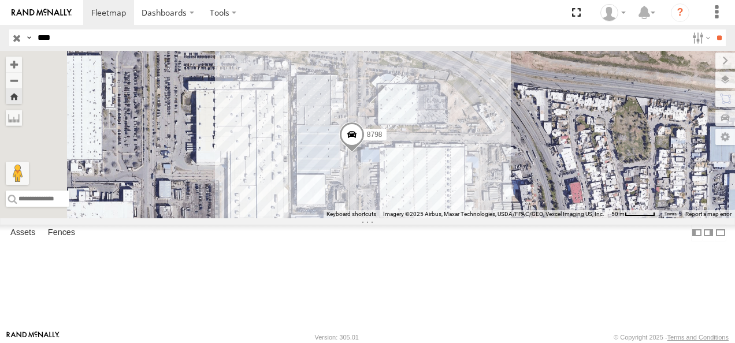
drag, startPoint x: 578, startPoint y: 240, endPoint x: 683, endPoint y: 277, distance: 111.5
click at [683, 219] on div "8798" at bounding box center [367, 135] width 735 height 168
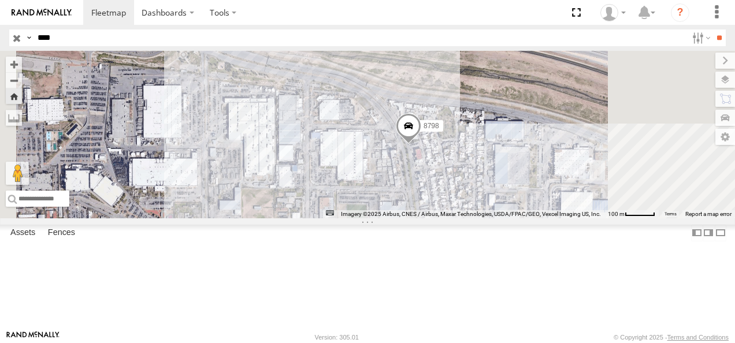
drag, startPoint x: 509, startPoint y: 197, endPoint x: 439, endPoint y: 201, distance: 70.1
click at [442, 200] on div "8798" at bounding box center [367, 135] width 735 height 168
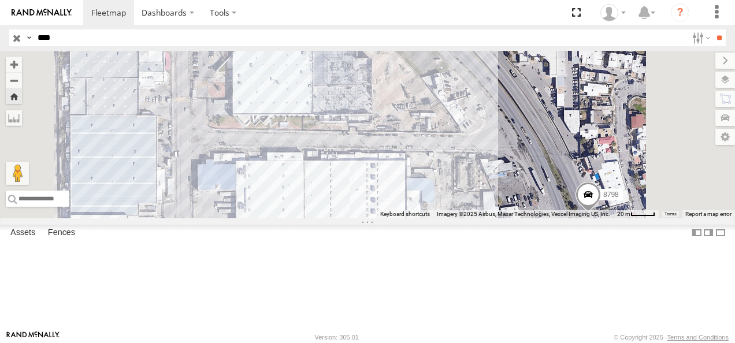
drag, startPoint x: 496, startPoint y: 182, endPoint x: 490, endPoint y: 185, distance: 7.0
click at [490, 185] on div "8798" at bounding box center [367, 135] width 735 height 168
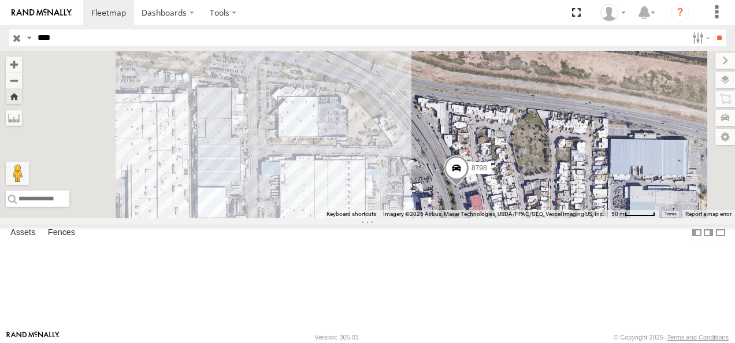
drag, startPoint x: 526, startPoint y: 234, endPoint x: 517, endPoint y: 255, distance: 22.5
click at [517, 219] on div "8798" at bounding box center [367, 135] width 735 height 168
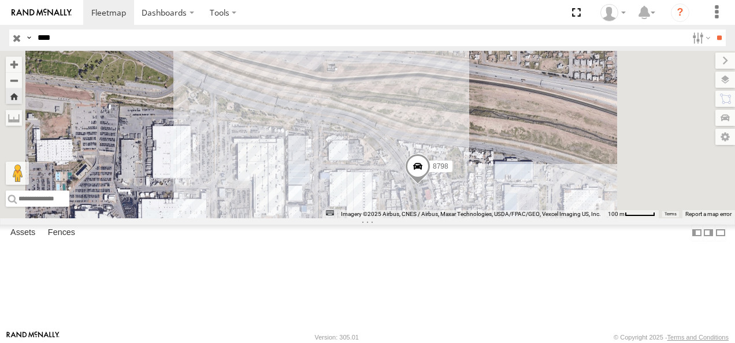
click at [0, 0] on div "FLEX NORTE" at bounding box center [0, 0] width 0 height 0
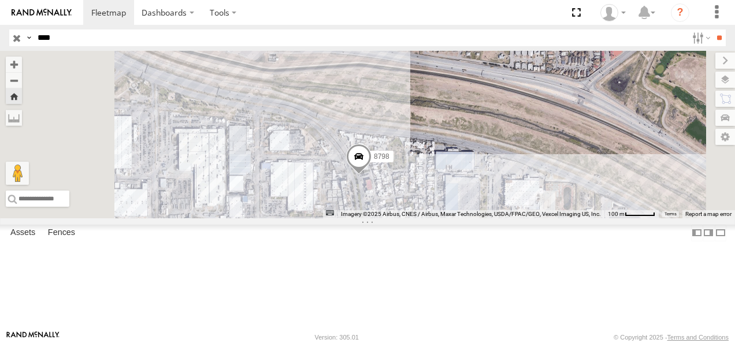
drag, startPoint x: 481, startPoint y: 158, endPoint x: 518, endPoint y: 109, distance: 61.5
click at [518, 109] on div "8798" at bounding box center [367, 135] width 735 height 168
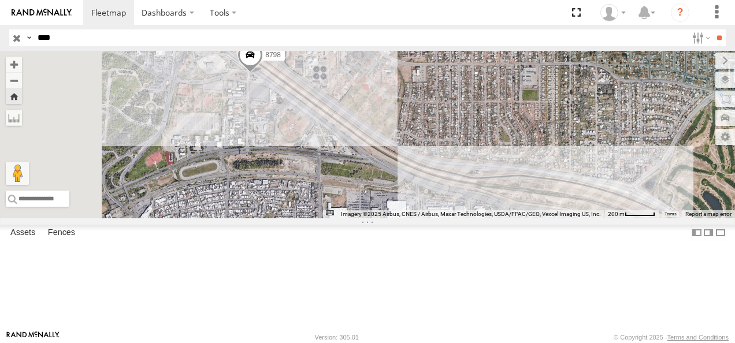
drag, startPoint x: 442, startPoint y: 160, endPoint x: 590, endPoint y: 261, distance: 178.8
click at [591, 219] on div "8798" at bounding box center [367, 135] width 735 height 168
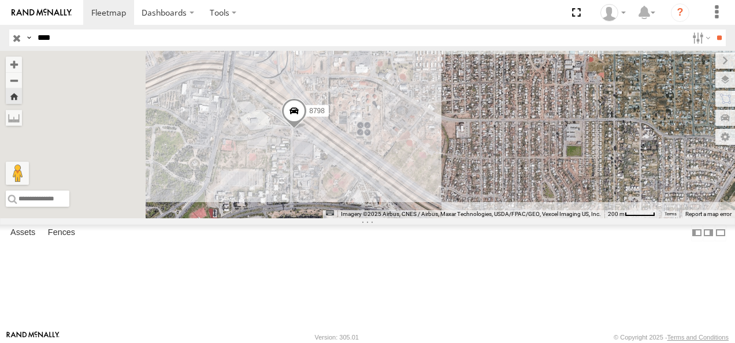
drag, startPoint x: 424, startPoint y: 185, endPoint x: 472, endPoint y: 245, distance: 76.9
click at [472, 219] on div "8798" at bounding box center [367, 135] width 735 height 168
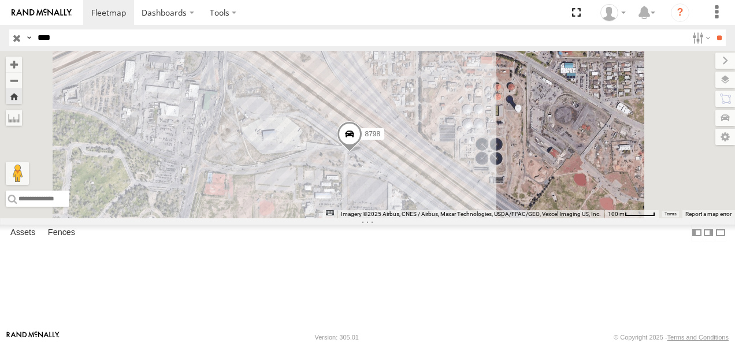
drag, startPoint x: 433, startPoint y: 209, endPoint x: 462, endPoint y: 151, distance: 64.9
click at [462, 151] on div "8798" at bounding box center [367, 135] width 735 height 168
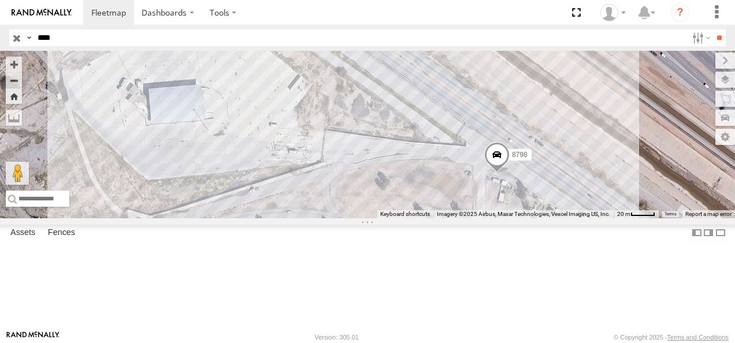
drag, startPoint x: 451, startPoint y: 180, endPoint x: 423, endPoint y: 117, distance: 69.1
click at [424, 118] on div "8798" at bounding box center [367, 135] width 735 height 168
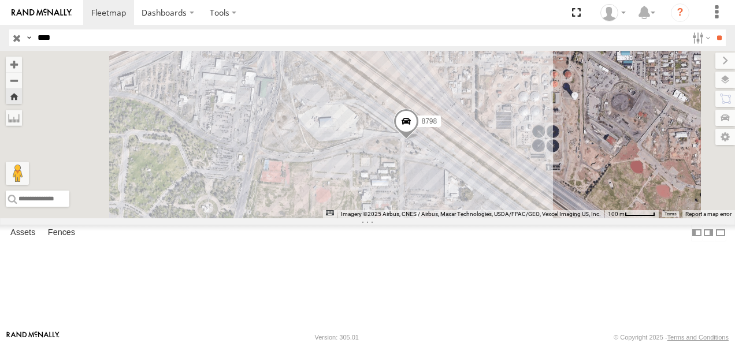
drag, startPoint x: 484, startPoint y: 129, endPoint x: 481, endPoint y: 175, distance: 45.8
click at [481, 175] on div "8798" at bounding box center [367, 135] width 735 height 168
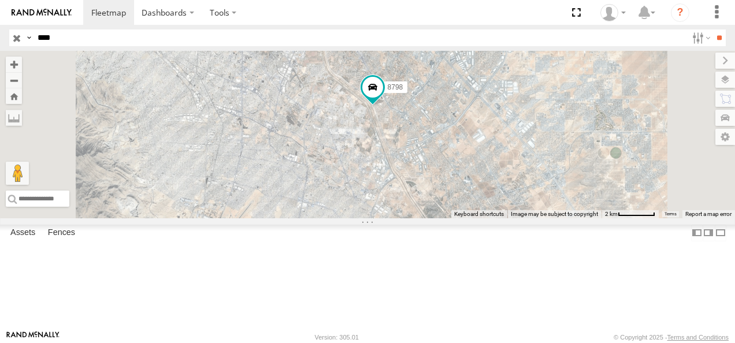
drag, startPoint x: 558, startPoint y: 139, endPoint x: 524, endPoint y: 264, distance: 130.0
click at [524, 219] on div "8798 AN538798" at bounding box center [367, 135] width 735 height 168
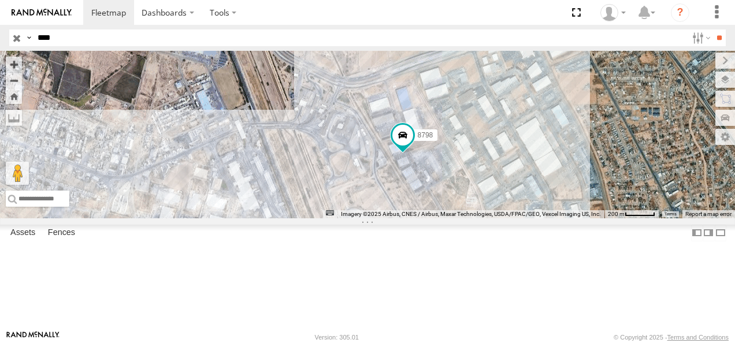
drag, startPoint x: 565, startPoint y: 213, endPoint x: 494, endPoint y: 177, distance: 80.4
click at [504, 178] on div "8798 AN538798" at bounding box center [367, 135] width 735 height 168
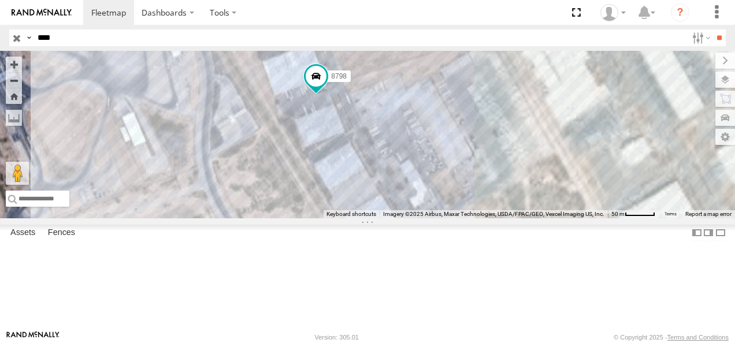
drag, startPoint x: 565, startPoint y: 134, endPoint x: 577, endPoint y: 273, distance: 139.8
click at [580, 219] on div "8798 AN538798" at bounding box center [367, 135] width 735 height 168
